Goal: Task Accomplishment & Management: Use online tool/utility

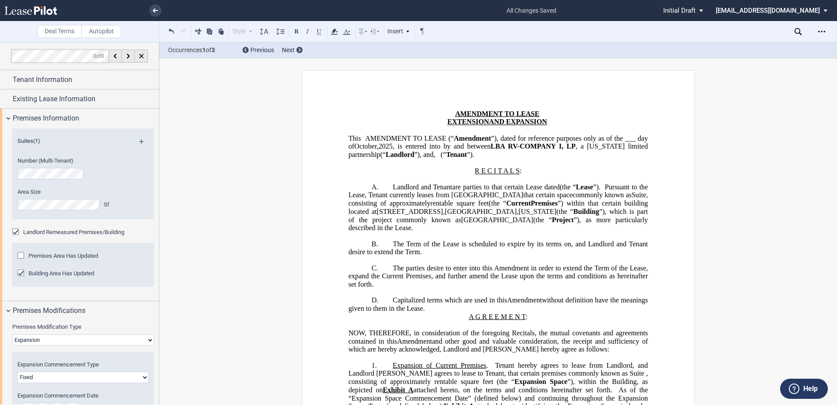
select select "expansion"
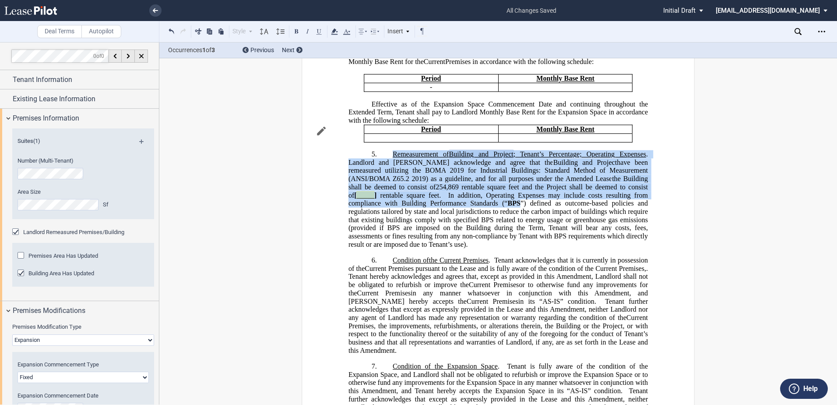
scroll to position [219, 0]
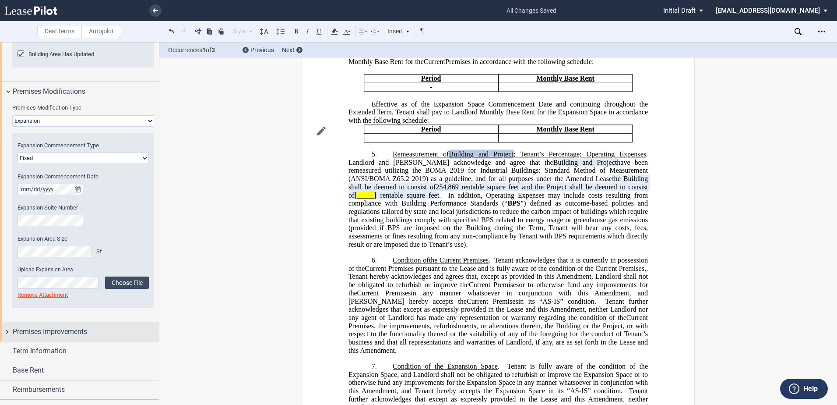
click at [63, 332] on span "Premises Improvements" at bounding box center [50, 331] width 74 height 11
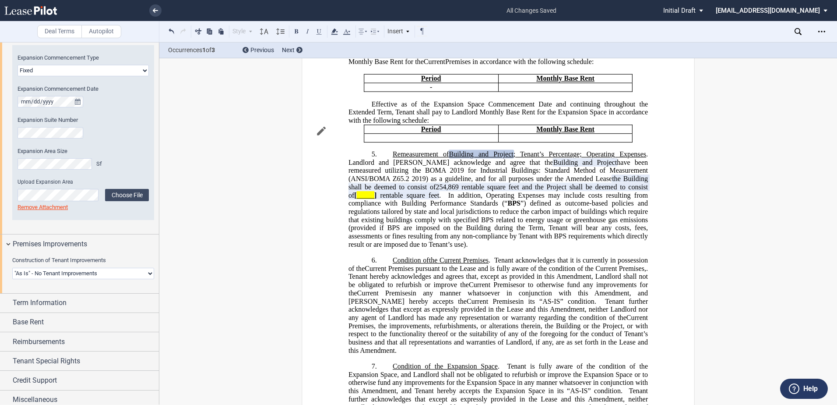
click at [83, 271] on select "Landlord Constructs Tenant Improvements Tenant Constructs Tenant Improvements "…" at bounding box center [83, 272] width 142 height 11
select select "tenant"
click at [12, 267] on select "Landlord Constructs Tenant Improvements Tenant Constructs Tenant Improvements "…" at bounding box center [83, 272] width 142 height 11
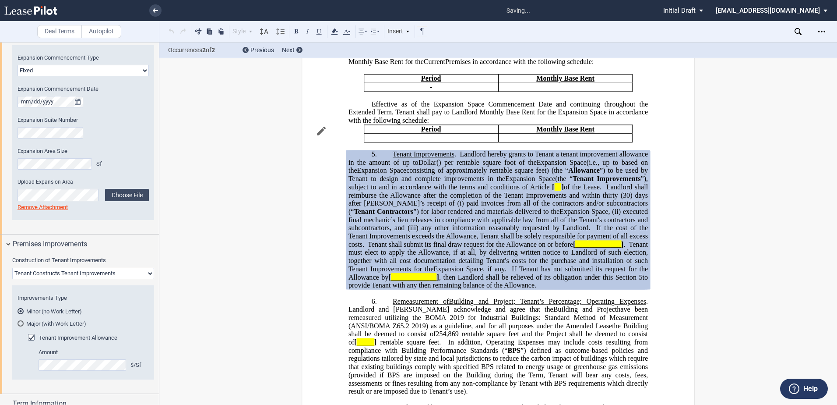
click at [61, 321] on md-radio-button "Major (with Work Letter)" at bounding box center [83, 323] width 131 height 8
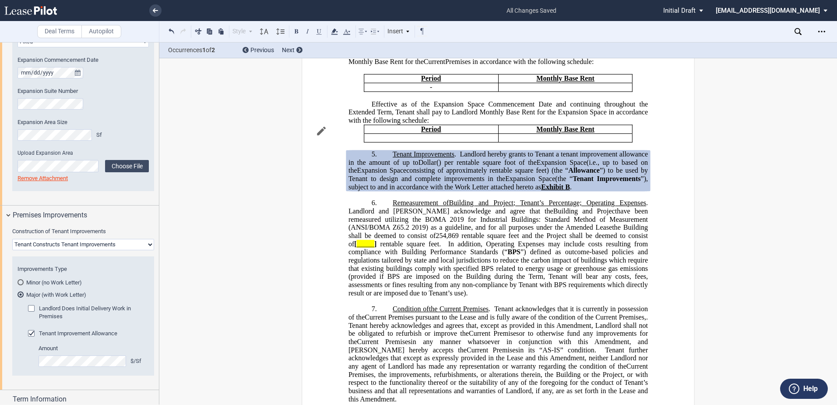
scroll to position [350, 0]
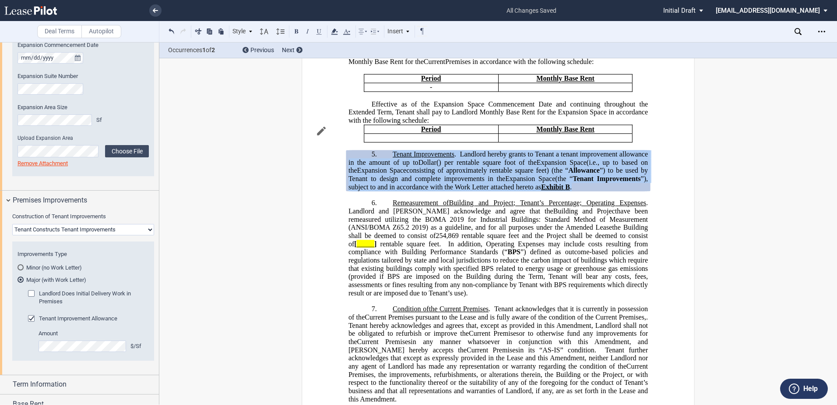
drag, startPoint x: 385, startPoint y: 207, endPoint x: 390, endPoint y: 164, distance: 43.2
click at [390, 164] on p "5. Tenant Improvements . Landlord hereby grants to Tenant a tenant improvement …" at bounding box center [497, 170] width 299 height 41
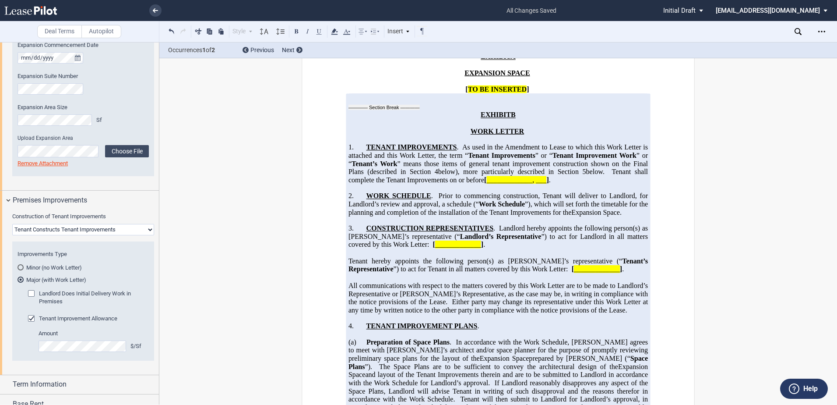
scroll to position [1965, 0]
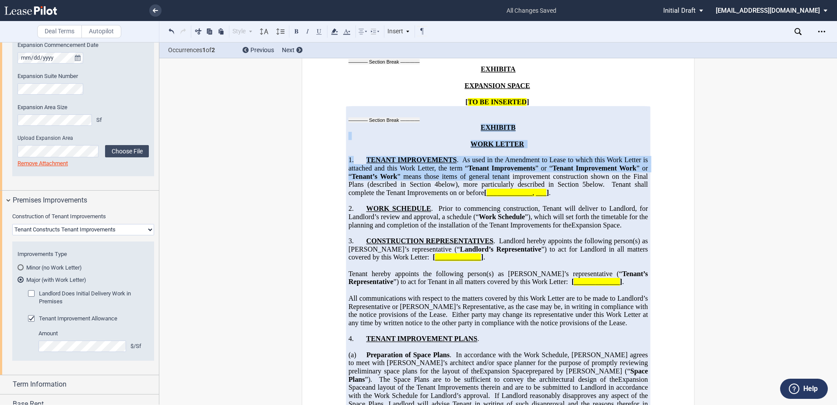
drag, startPoint x: 479, startPoint y: 134, endPoint x: 508, endPoint y: 184, distance: 57.9
click at [477, 74] on p "EXHIBIT A" at bounding box center [497, 69] width 299 height 8
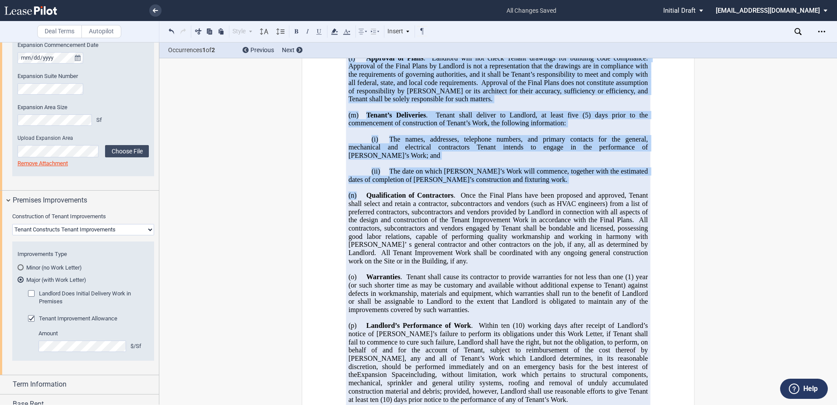
scroll to position [5234, 0]
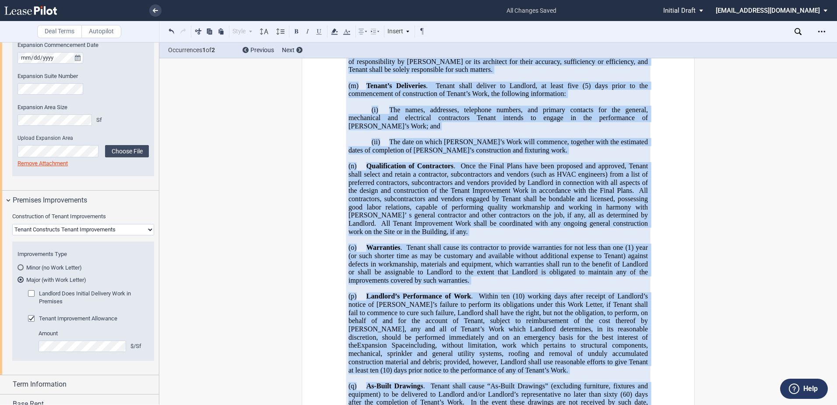
drag, startPoint x: 505, startPoint y: 142, endPoint x: 542, endPoint y: 372, distance: 232.5
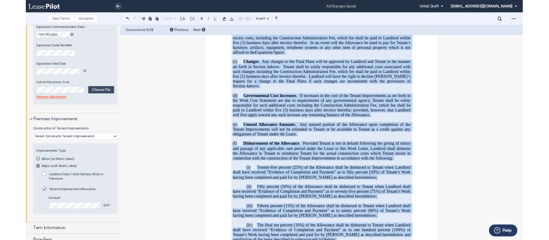
scroll to position [3570, 0]
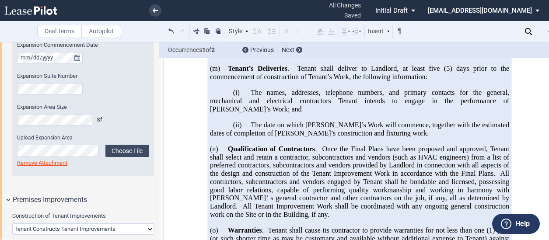
scroll to position [5234, 0]
